Goal: Check status: Check status

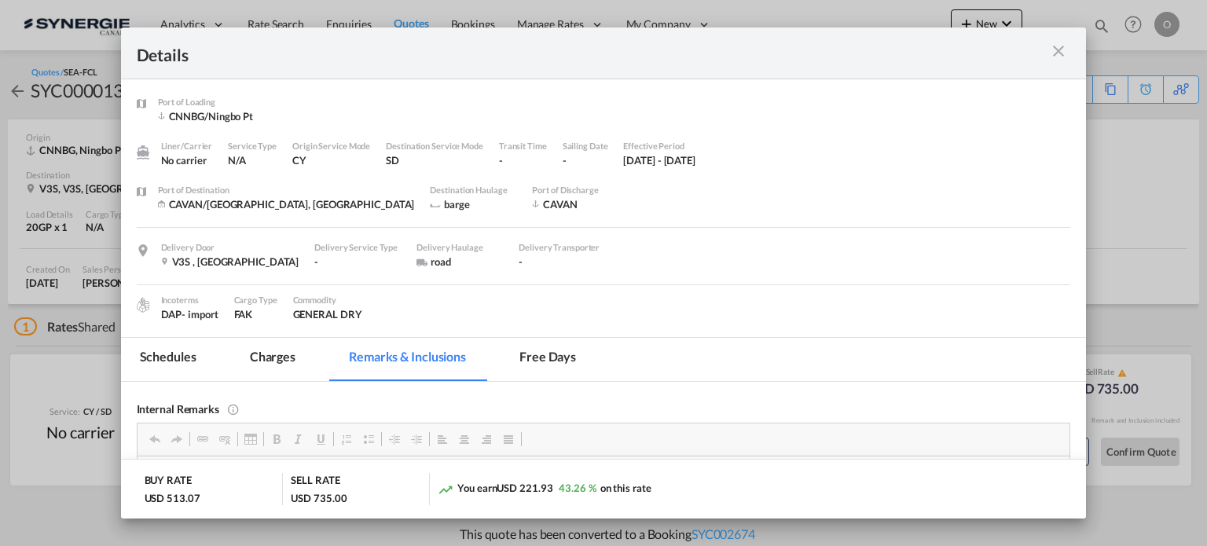
scroll to position [147, 0]
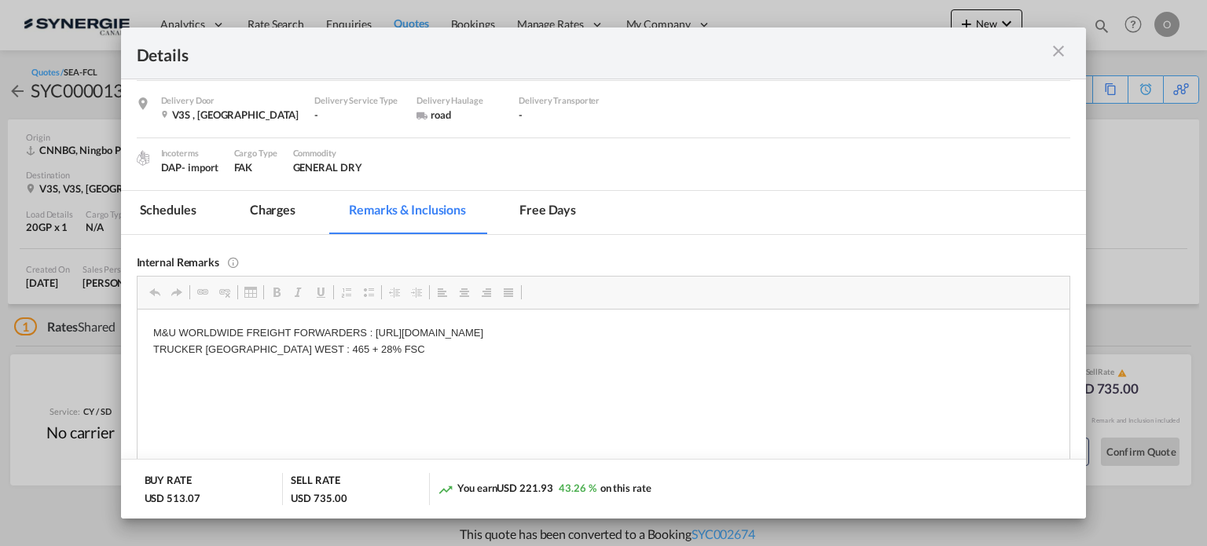
click at [1055, 55] on md-icon "icon-close m-3 fg-AAA8AD cursor" at bounding box center [1058, 51] width 19 height 19
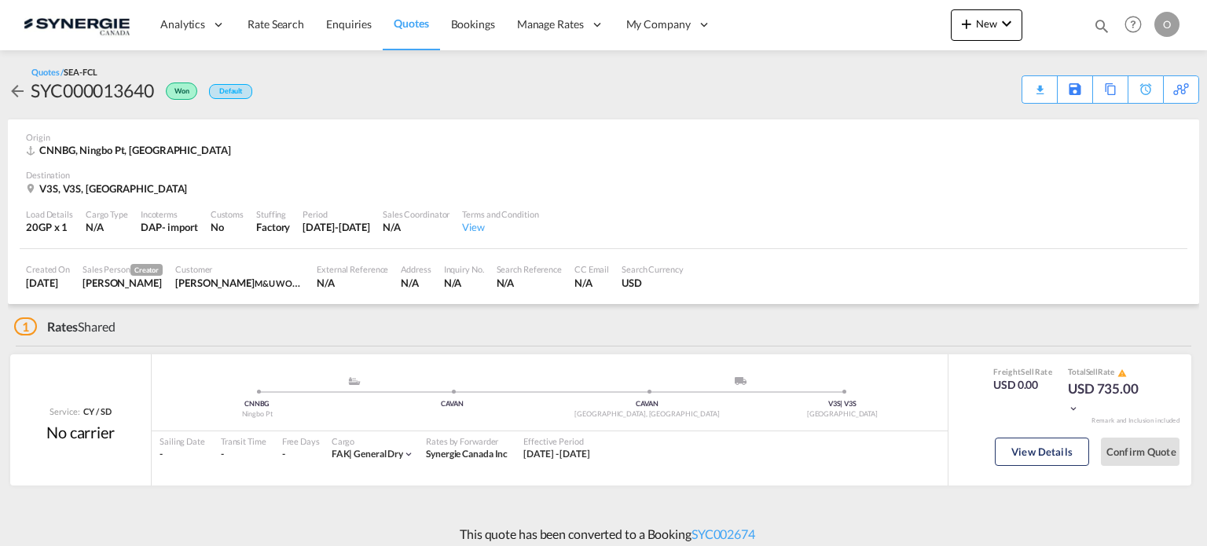
scroll to position [115, 0]
click at [1094, 30] on md-icon "icon-magnify" at bounding box center [1101, 25] width 17 height 17
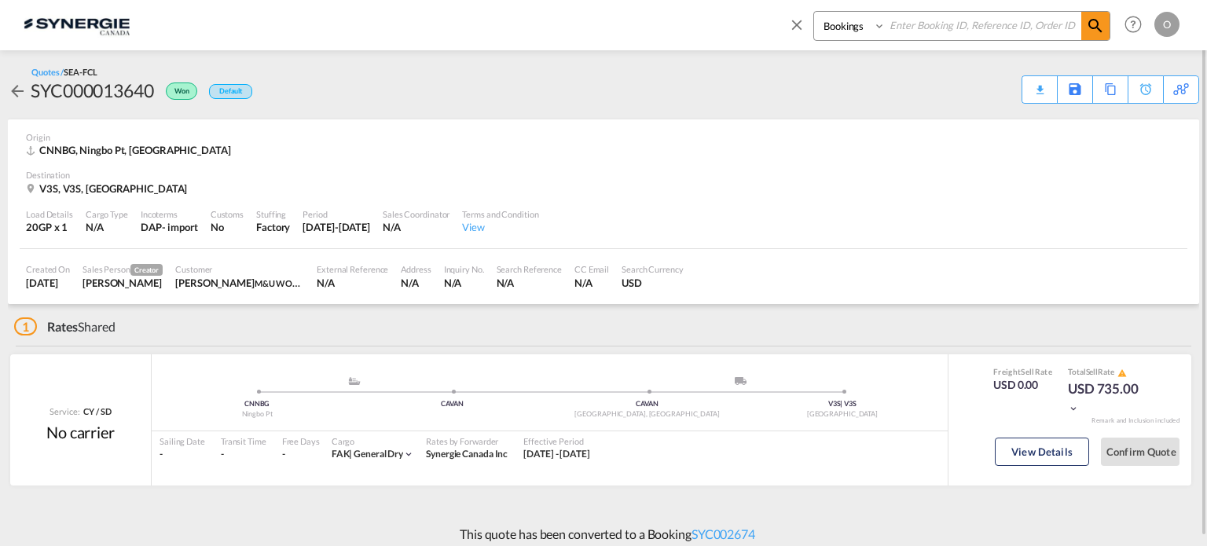
click at [877, 29] on select "Bookings Quotes Enquiries" at bounding box center [851, 26] width 75 height 28
select select "Quotes"
click at [814, 12] on select "Bookings Quotes Enquiries" at bounding box center [851, 26] width 75 height 28
click at [925, 24] on input at bounding box center [983, 25] width 196 height 27
paste input "SYC000014156"
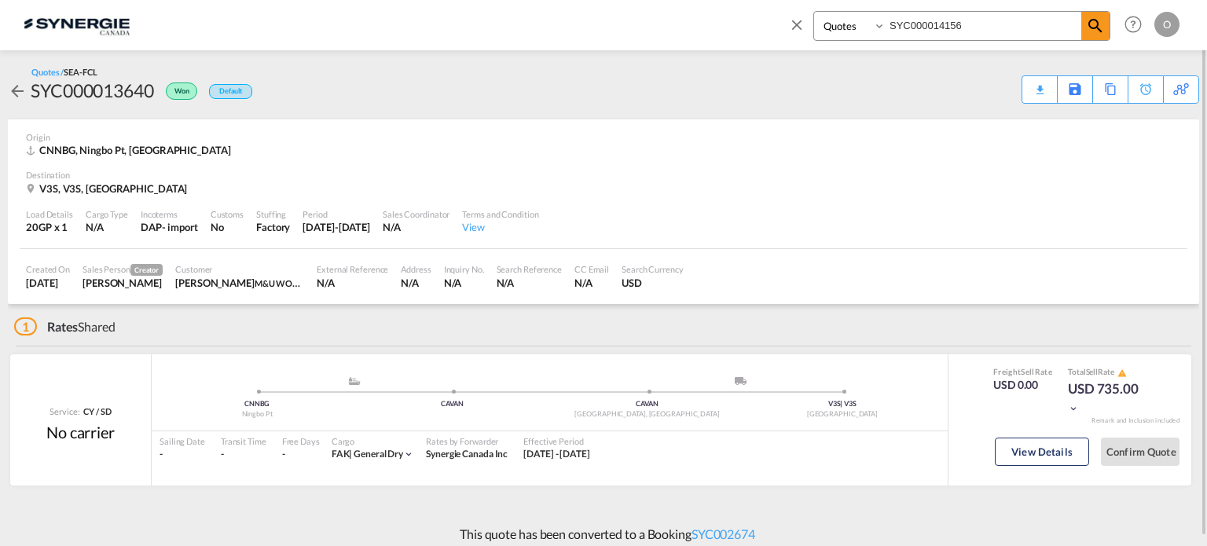
type input "SYC000014156"
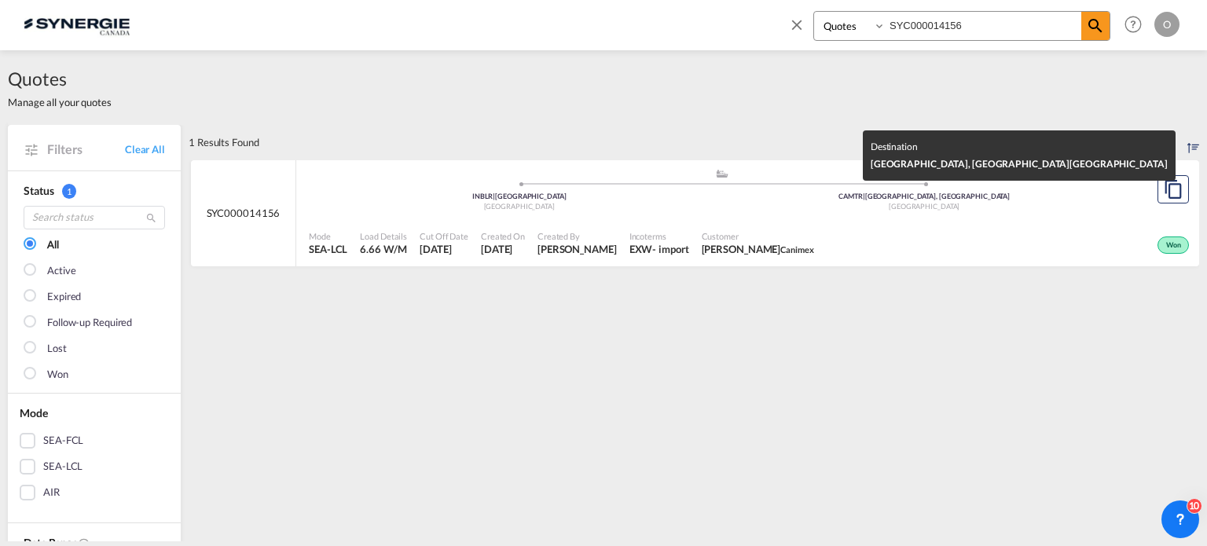
click at [1034, 204] on div "Canada" at bounding box center [924, 207] width 405 height 10
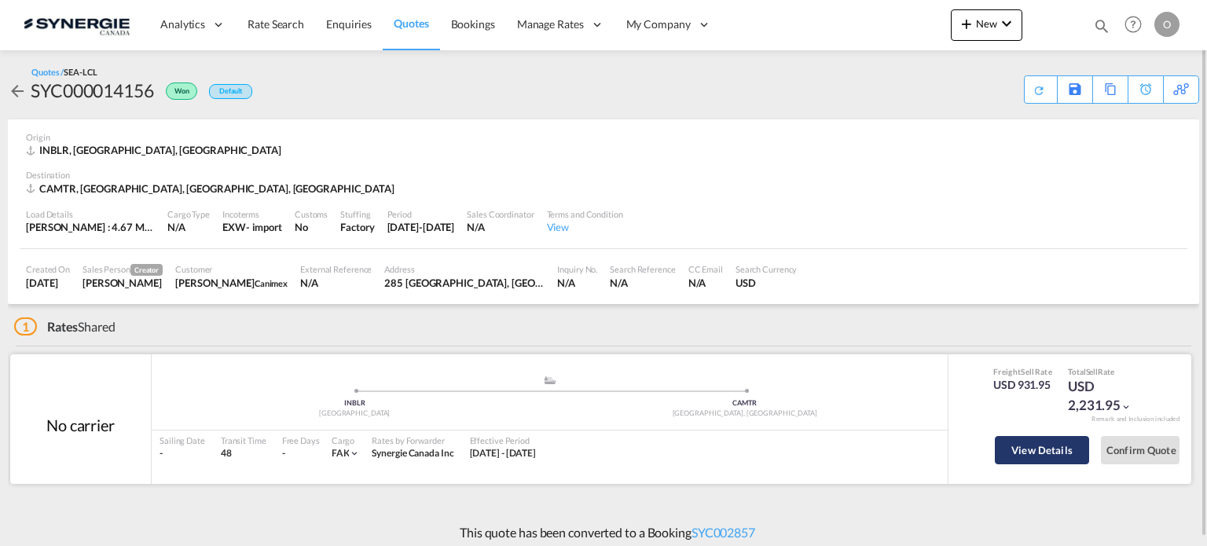
click at [1076, 456] on button "View Details" at bounding box center [1042, 450] width 94 height 28
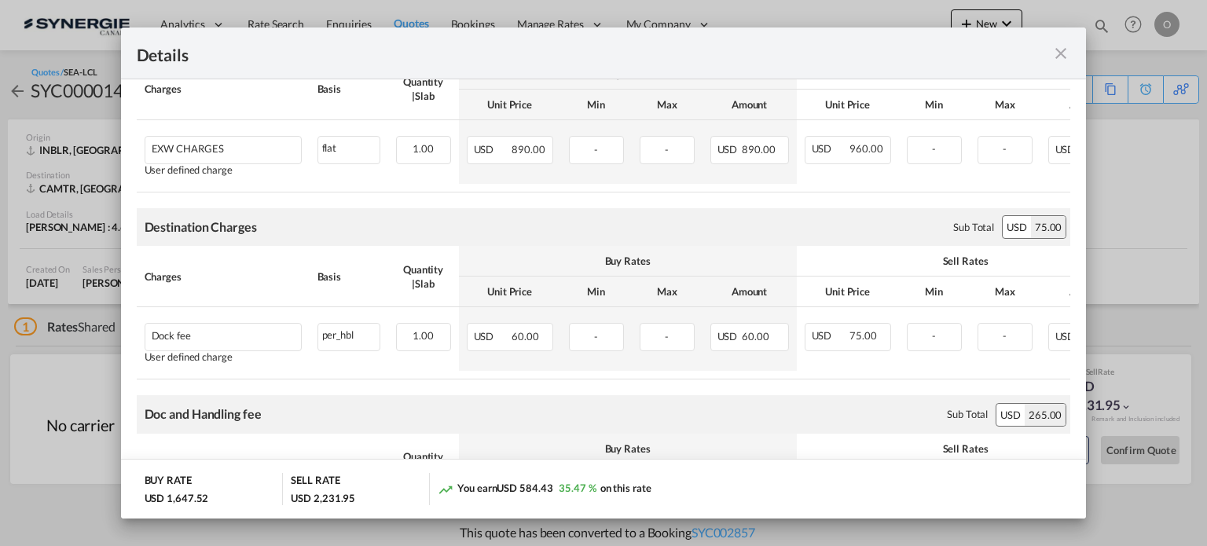
scroll to position [523, 0]
click at [1063, 60] on md-icon "icon-close fg-AAA8AD m-0 cursor" at bounding box center [1060, 53] width 19 height 19
